Goal: Task Accomplishment & Management: Manage account settings

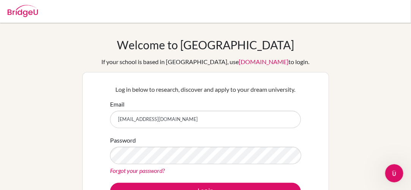
type input "[EMAIL_ADDRESS][DOMAIN_NAME]"
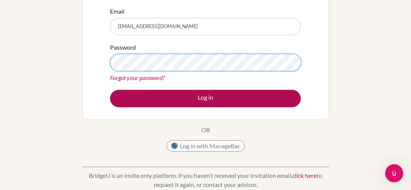
scroll to position [114, 0]
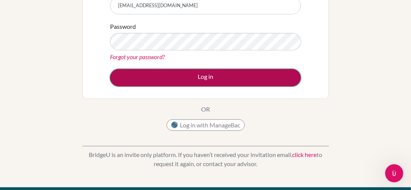
click at [228, 78] on button "Log in" at bounding box center [205, 77] width 191 height 17
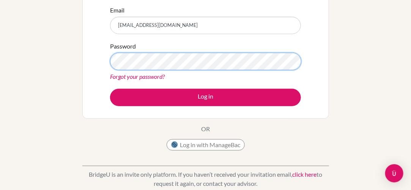
scroll to position [114, 0]
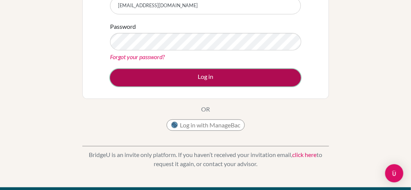
click at [238, 76] on button "Log in" at bounding box center [205, 77] width 191 height 17
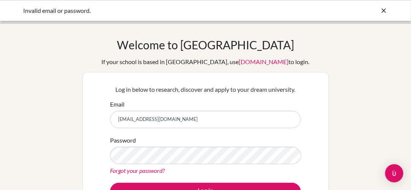
drag, startPoint x: 211, startPoint y: 115, endPoint x: 13, endPoint y: 107, distance: 198.6
click at [13, 109] on div "Welcome to BridgeU If your school is based in China, use app.bridge-u.com.cn to…" at bounding box center [205, 162] width 411 height 248
type input "[EMAIL_ADDRESS][DOMAIN_NAME]"
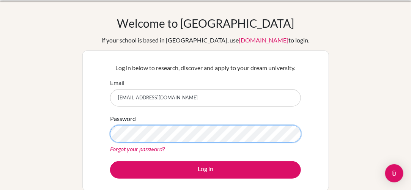
scroll to position [38, 0]
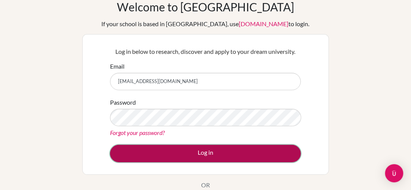
click at [195, 150] on button "Log in" at bounding box center [205, 153] width 191 height 17
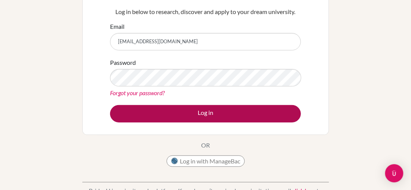
scroll to position [114, 0]
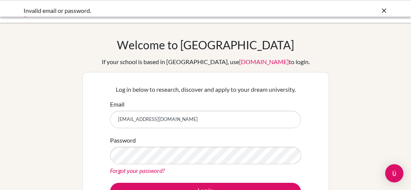
scroll to position [38, 0]
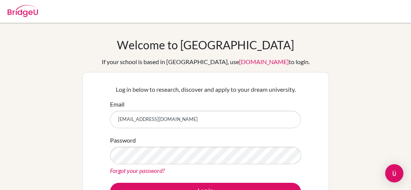
scroll to position [110, 0]
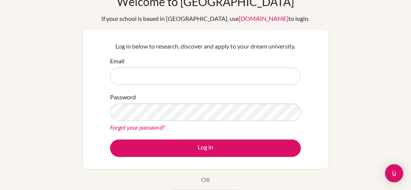
scroll to position [76, 0]
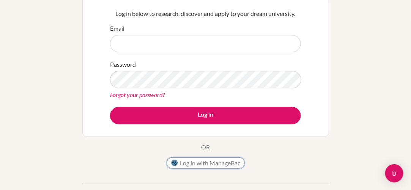
click at [210, 166] on button "Log in with ManageBac" at bounding box center [206, 162] width 78 height 11
